Goal: Task Accomplishment & Management: Manage account settings

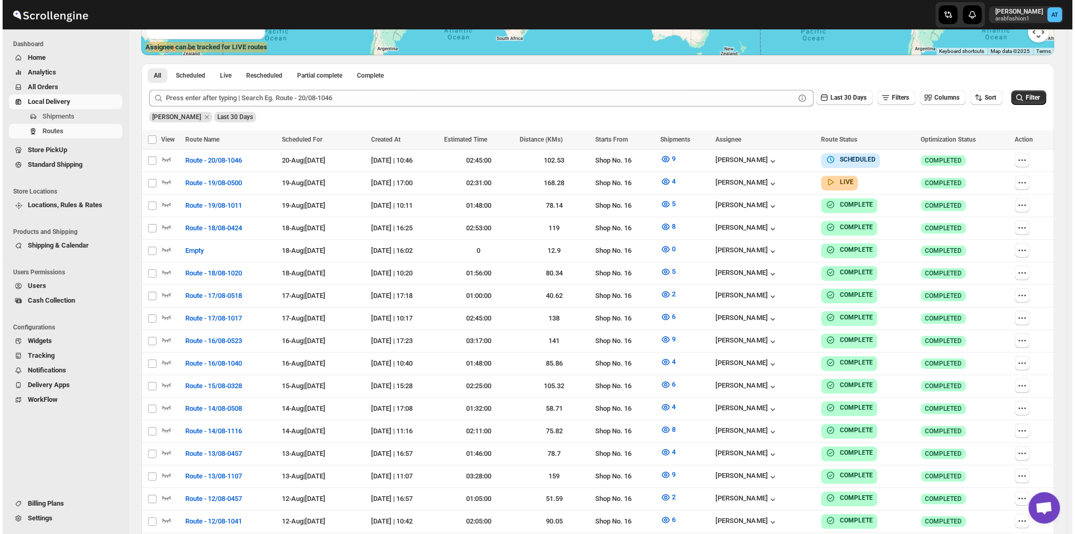
scroll to position [460, 0]
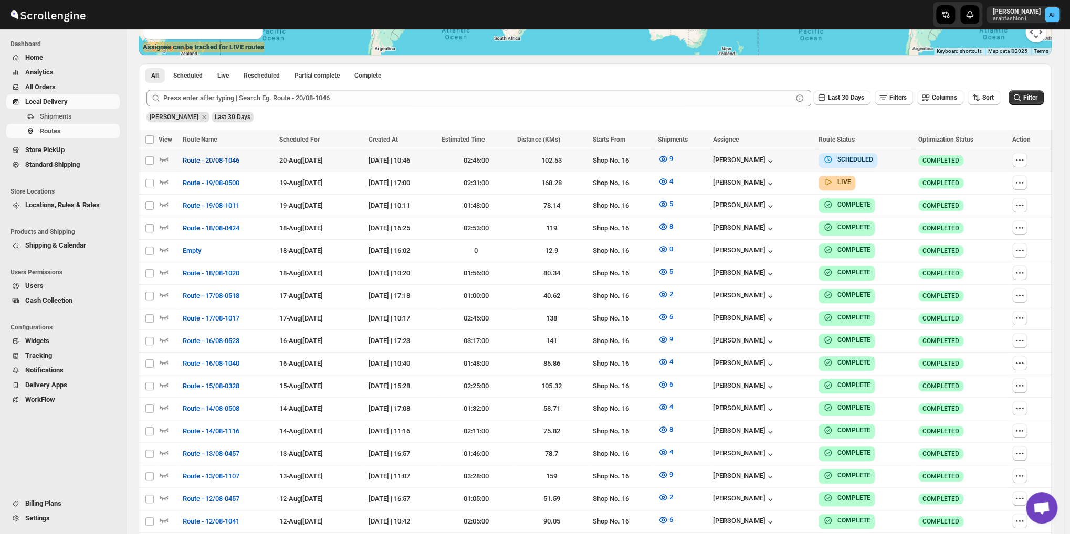
click at [186, 159] on span "Route - 20/08-1046" at bounding box center [211, 160] width 57 height 11
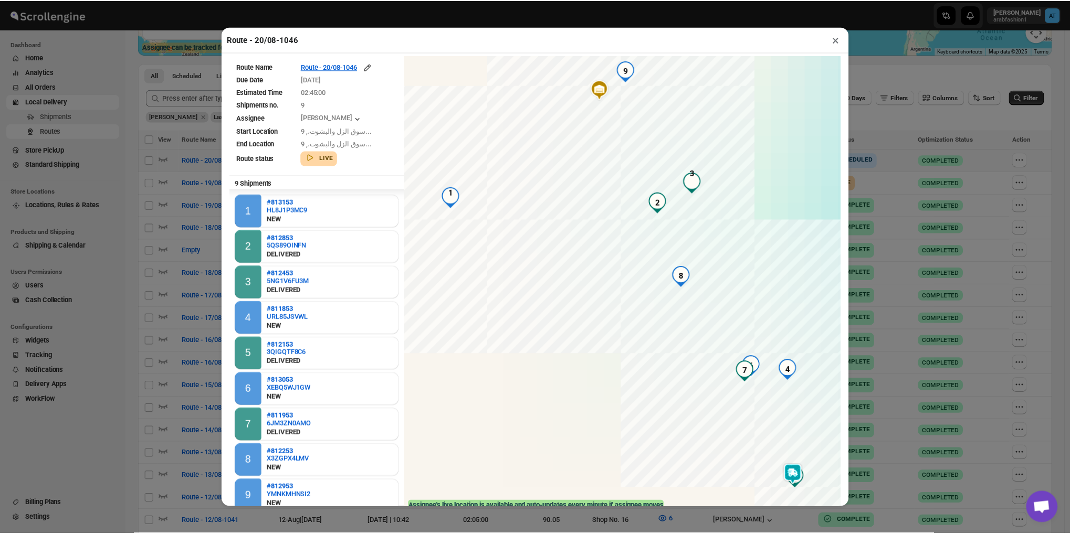
scroll to position [1, 0]
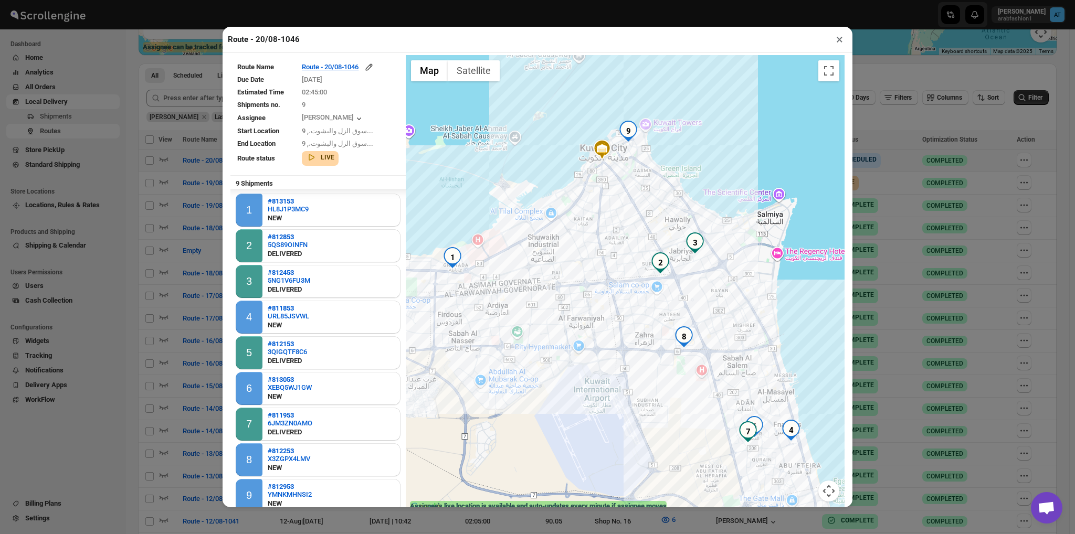
drag, startPoint x: 569, startPoint y: 347, endPoint x: 546, endPoint y: 213, distance: 136.3
click at [546, 213] on div at bounding box center [625, 284] width 439 height 459
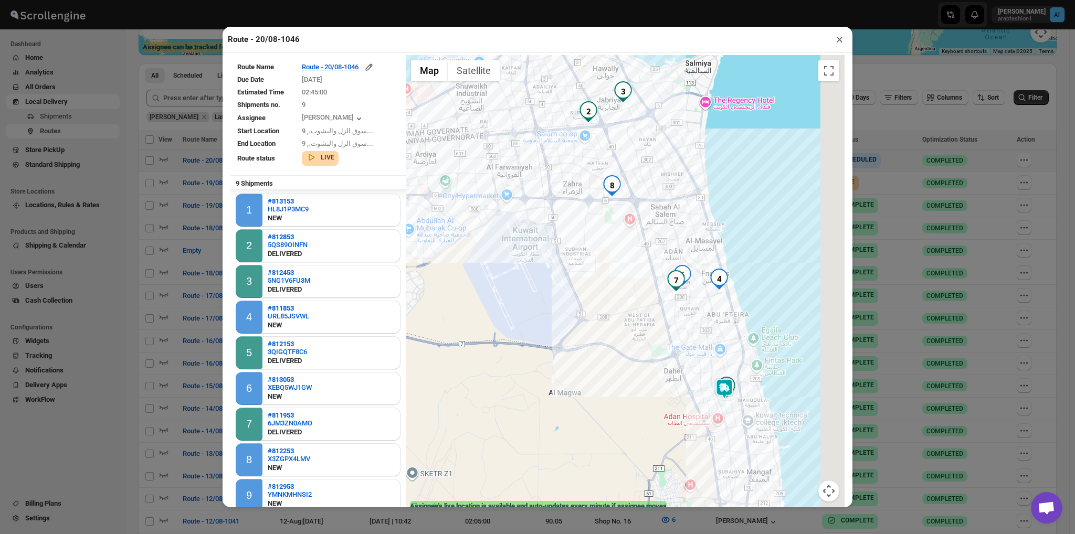
drag, startPoint x: 611, startPoint y: 317, endPoint x: 473, endPoint y: 106, distance: 251.8
click at [480, 112] on div at bounding box center [625, 284] width 439 height 459
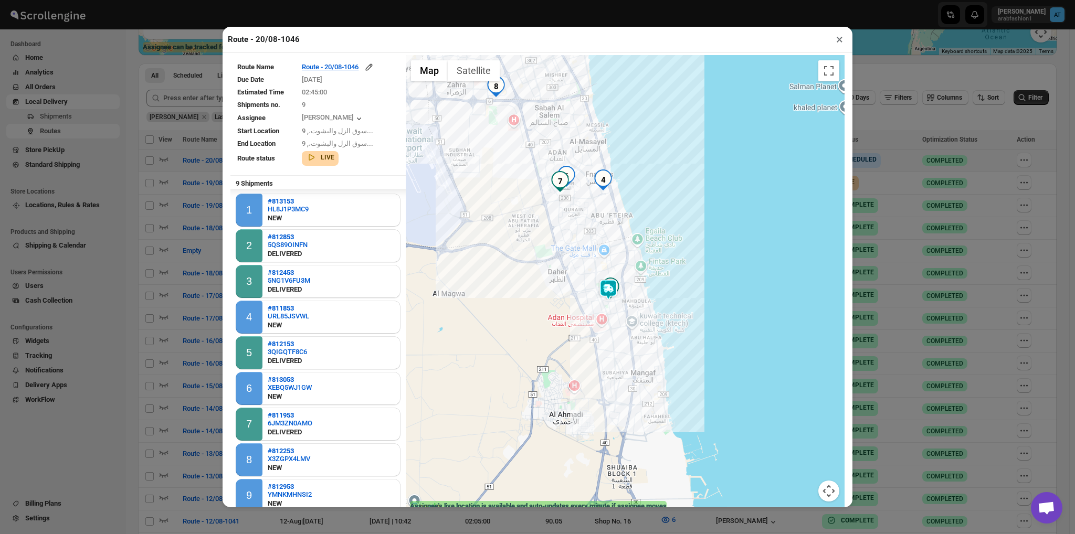
click at [604, 290] on img at bounding box center [608, 289] width 21 height 21
click at [656, 237] on button "Close" at bounding box center [646, 246] width 25 height 25
click at [603, 185] on img "4" at bounding box center [603, 180] width 21 height 21
click at [671, 124] on button "Close" at bounding box center [672, 126] width 25 height 25
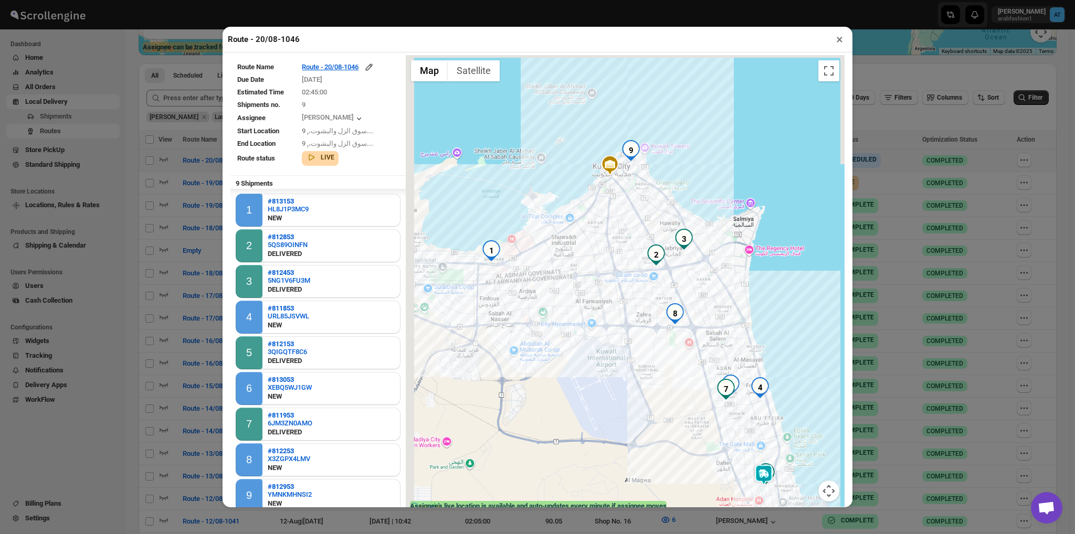
drag, startPoint x: 552, startPoint y: 240, endPoint x: 719, endPoint y: 439, distance: 259.4
click at [719, 439] on div at bounding box center [625, 284] width 439 height 459
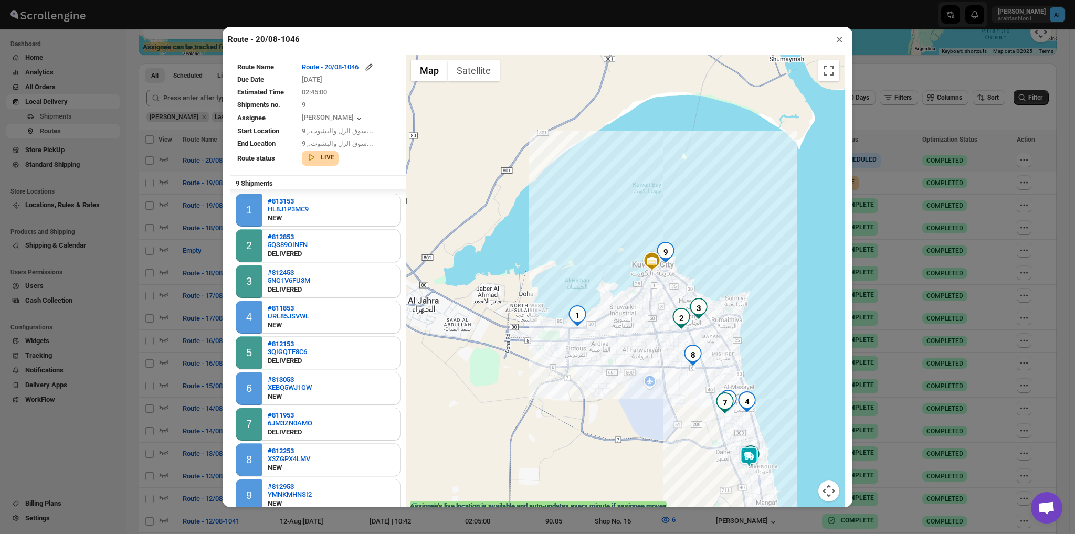
click at [834, 46] on button "×" at bounding box center [839, 39] width 15 height 15
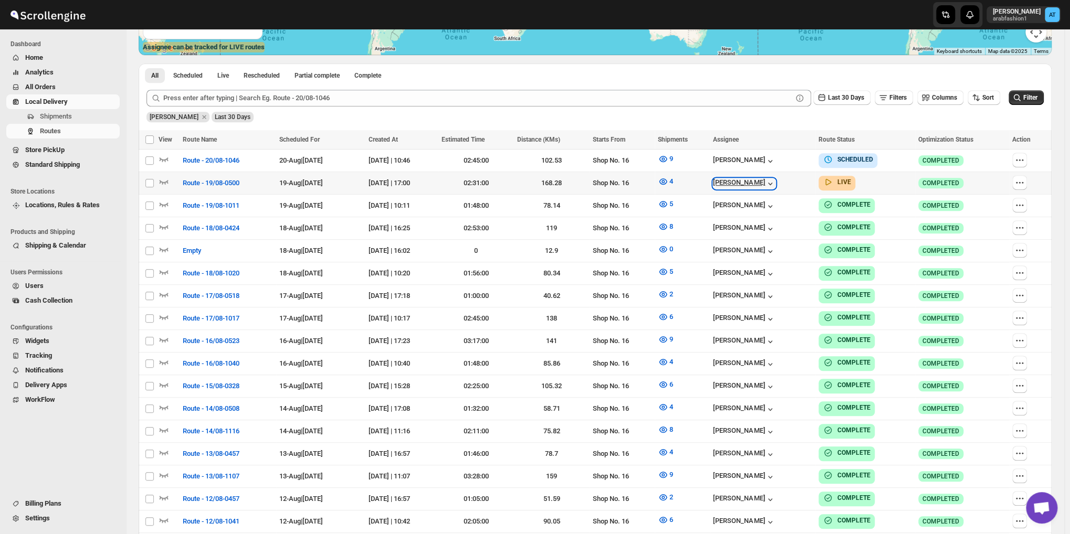
click at [767, 179] on div "[PERSON_NAME]" at bounding box center [744, 184] width 62 height 11
click at [679, 183] on button "4" at bounding box center [666, 181] width 28 height 17
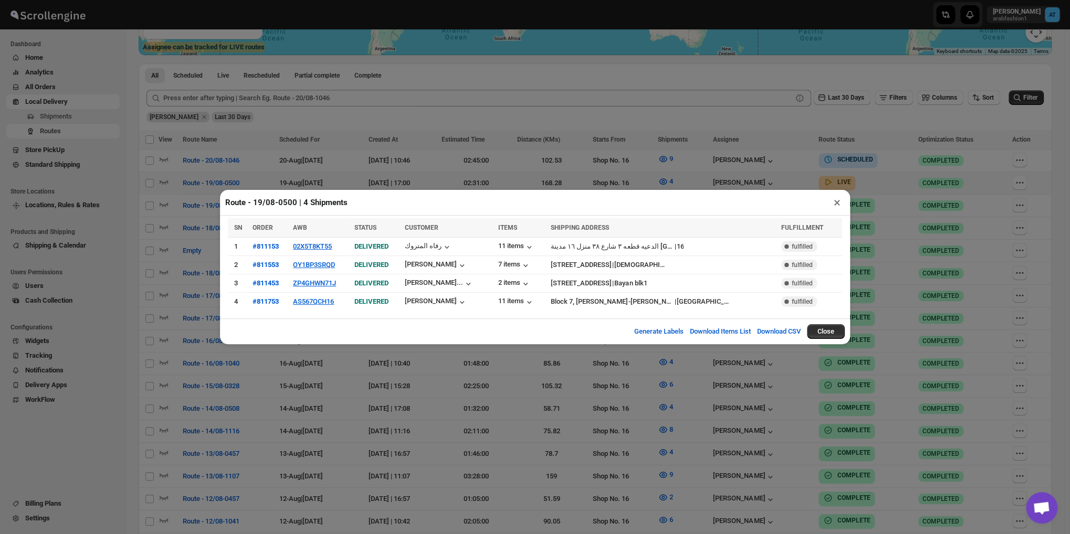
click at [837, 214] on div "Route - 19/08-0500 | 4 Shipments ×" at bounding box center [535, 203] width 630 height 26
click at [837, 204] on button "×" at bounding box center [837, 202] width 15 height 15
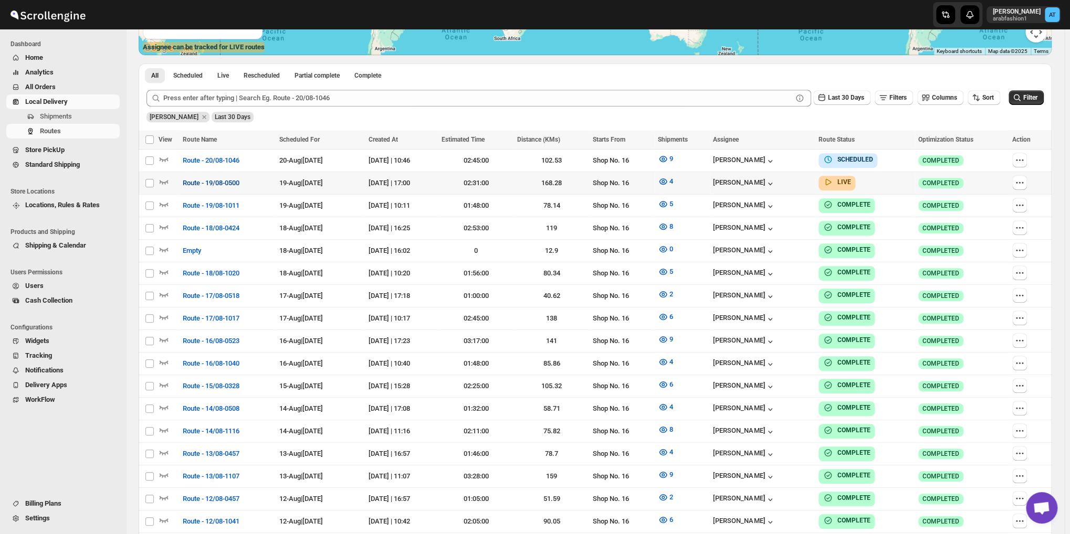
click at [198, 185] on span "Route - 19/08-0500" at bounding box center [211, 183] width 57 height 11
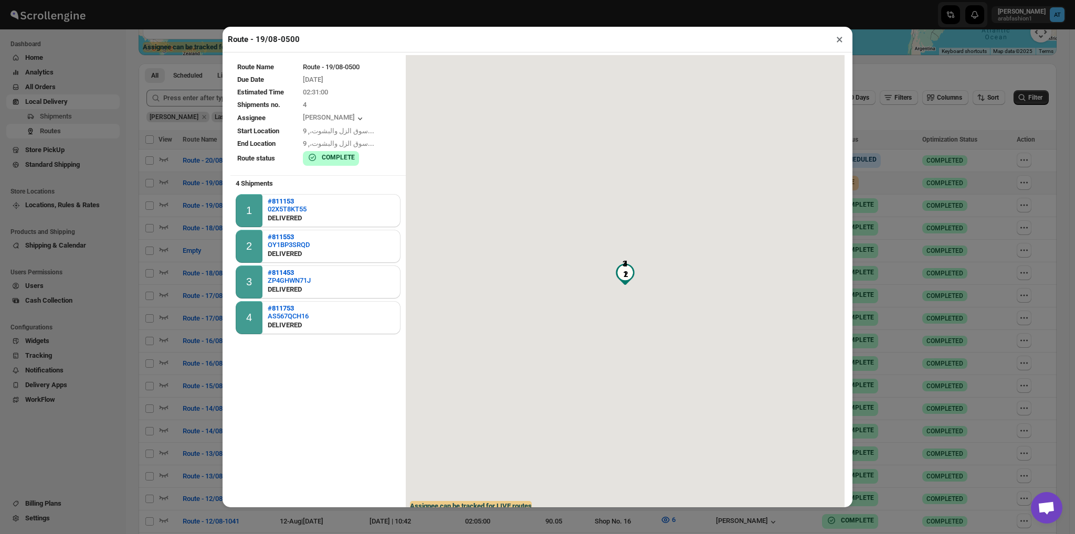
click at [841, 38] on button "×" at bounding box center [839, 39] width 15 height 15
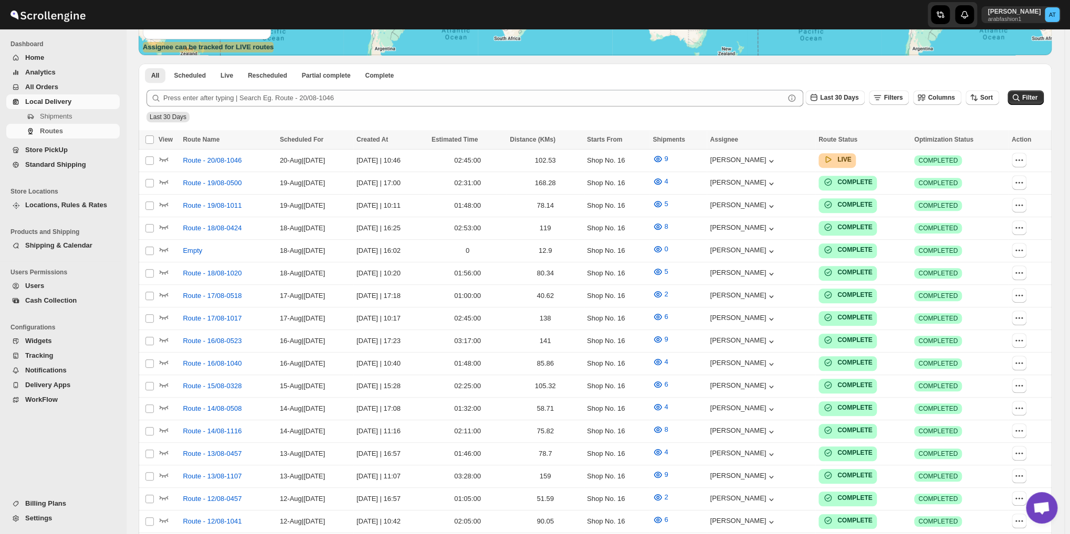
scroll to position [460, 0]
